Goal: Navigation & Orientation: Find specific page/section

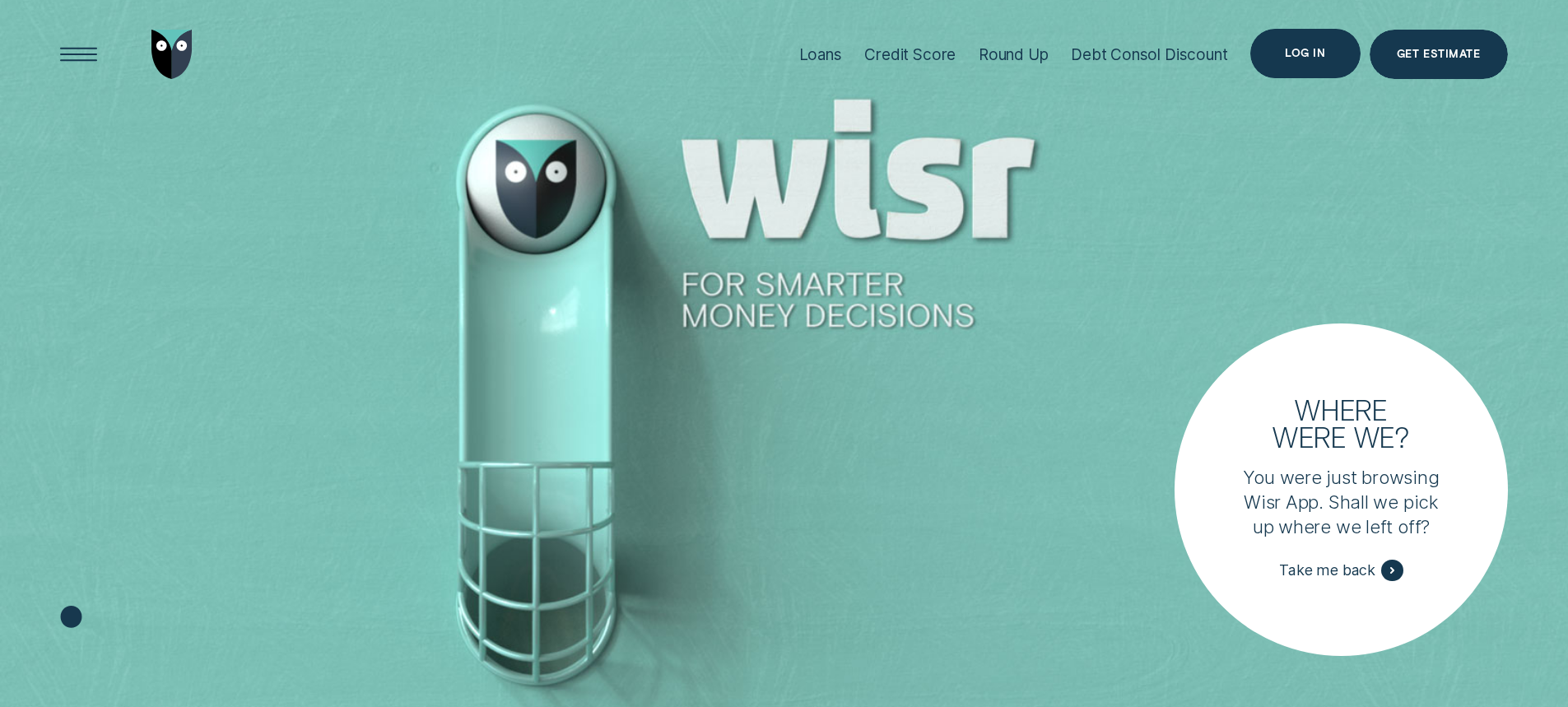
click at [1317, 52] on div "Log in" at bounding box center [1304, 53] width 40 height 10
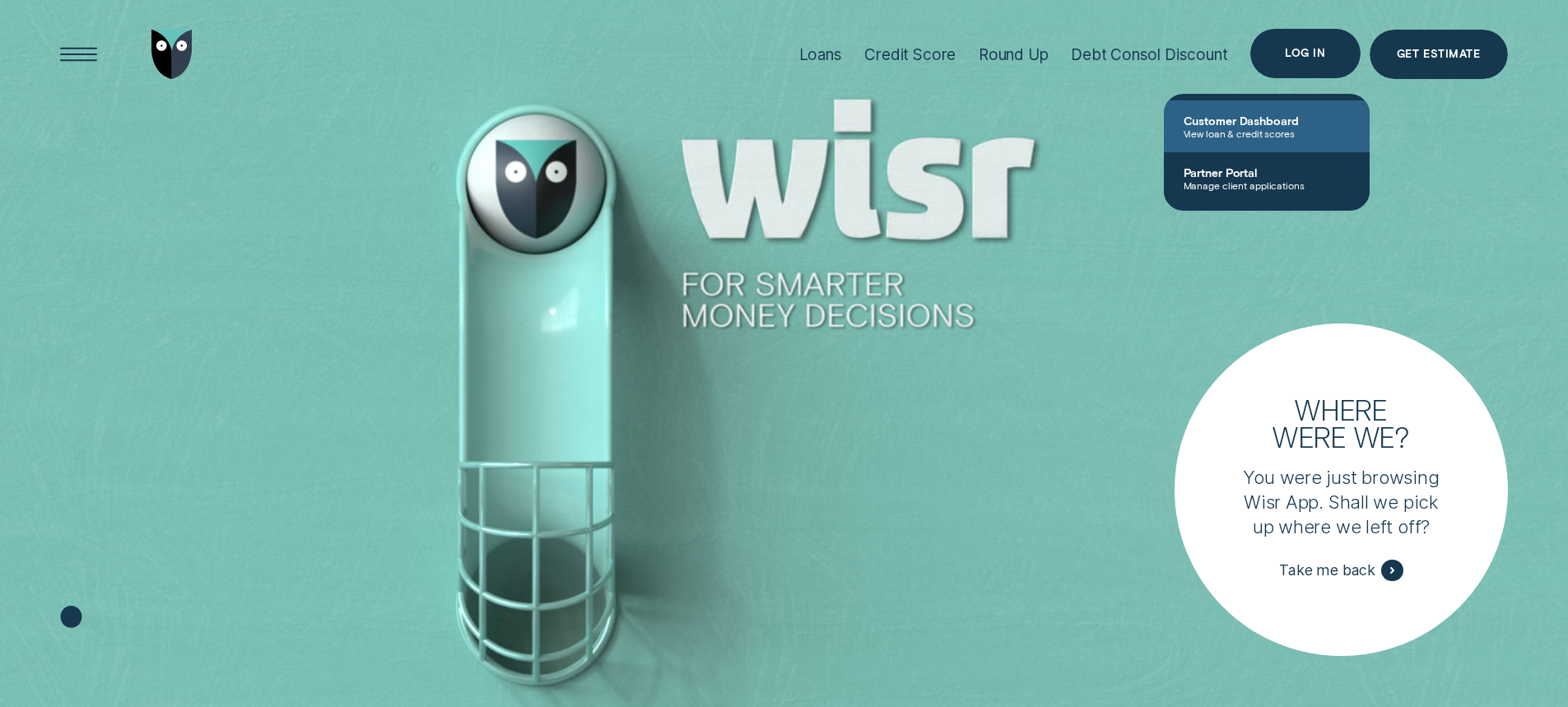
click at [1261, 124] on span "Customer Dashboard" at bounding box center [1266, 120] width 166 height 14
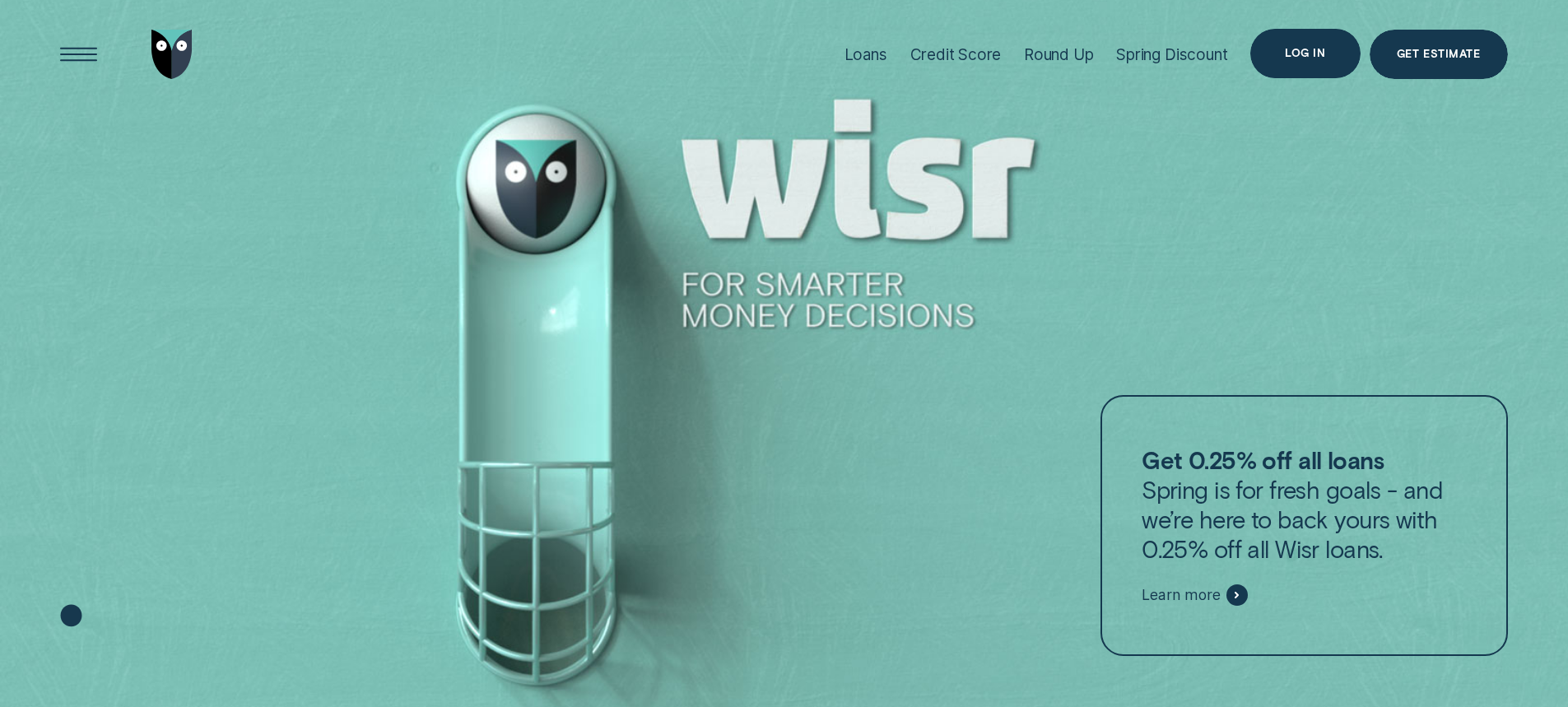
click at [1329, 65] on div "Log in" at bounding box center [1305, 53] width 110 height 49
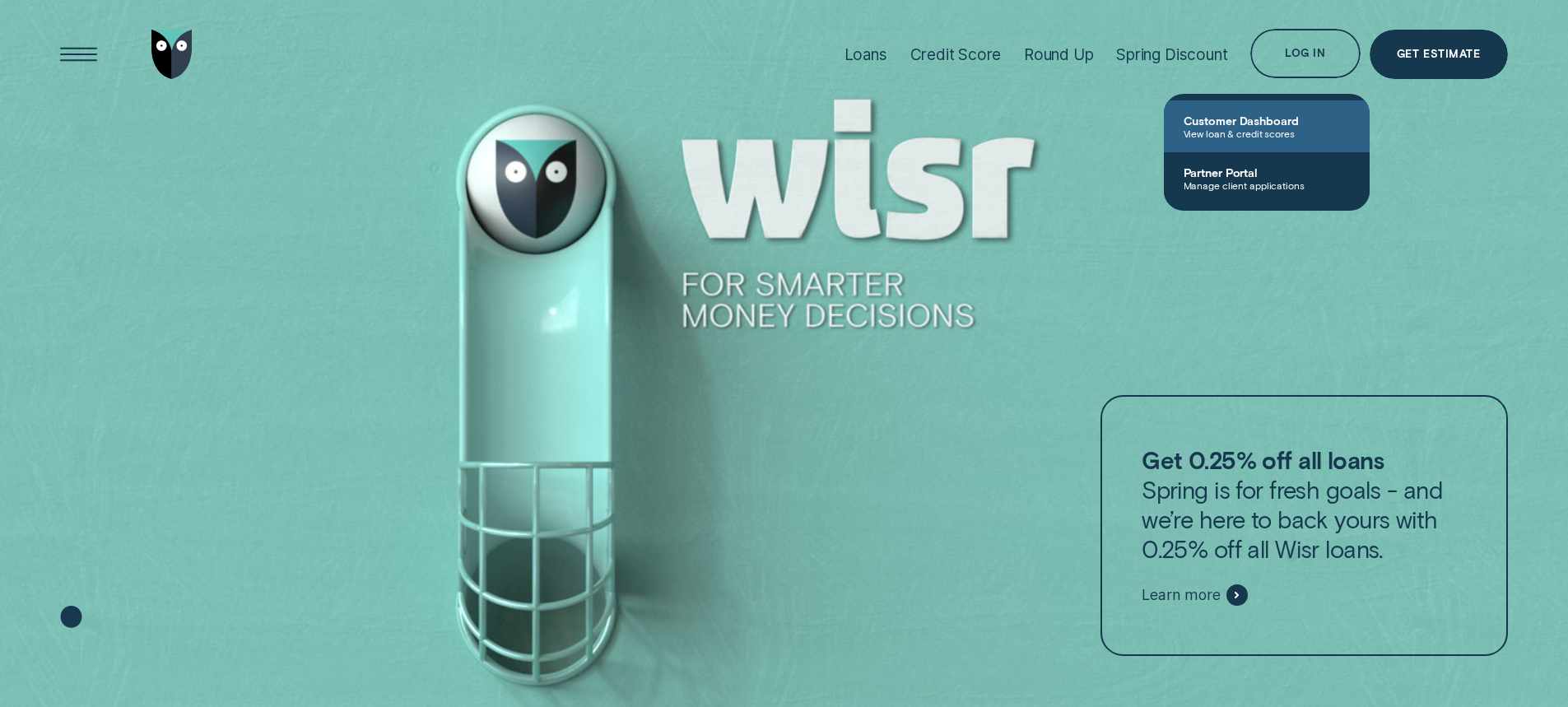
click at [1288, 125] on span "Customer Dashboard" at bounding box center [1266, 120] width 166 height 14
